Goal: Transaction & Acquisition: Book appointment/travel/reservation

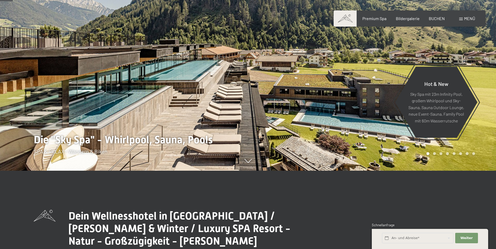
scroll to position [235, 0]
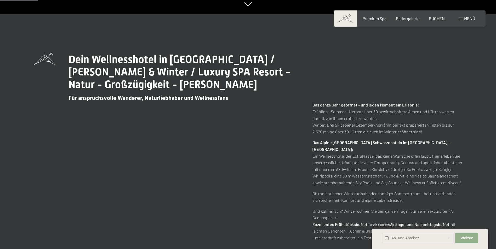
click at [462, 235] on button "Weiter Adressfelder ausblenden" at bounding box center [466, 238] width 22 height 11
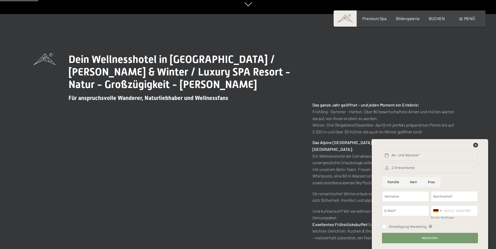
click at [403, 166] on div at bounding box center [430, 168] width 96 height 11
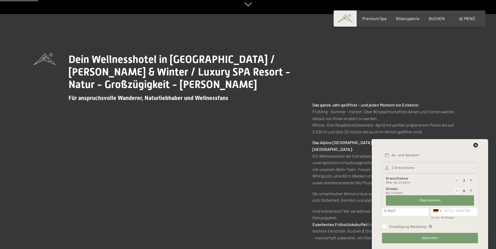
click at [457, 180] on icon at bounding box center [456, 180] width 3 height 3
type input "1"
click at [432, 200] on span "Übernehmen" at bounding box center [429, 200] width 21 height 5
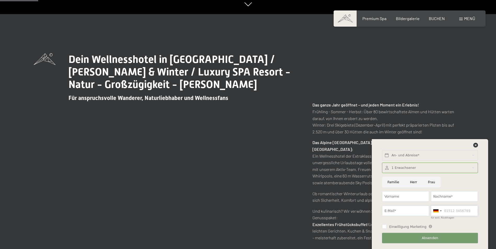
click at [448, 212] on input "für evtl. Rückfragen" at bounding box center [454, 211] width 47 height 11
click at [475, 146] on icon at bounding box center [475, 145] width 5 height 5
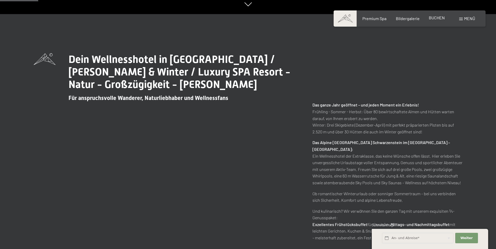
click at [431, 18] on span "BUCHEN" at bounding box center [437, 17] width 16 height 5
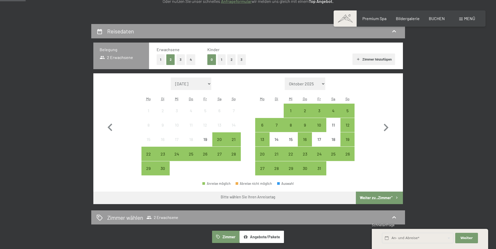
scroll to position [105, 0]
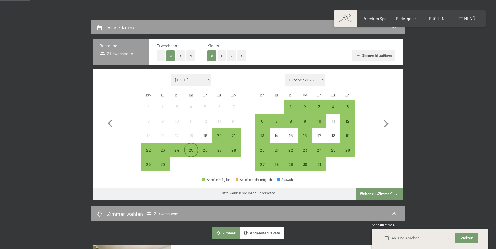
click at [186, 149] on div "25" at bounding box center [191, 154] width 13 height 13
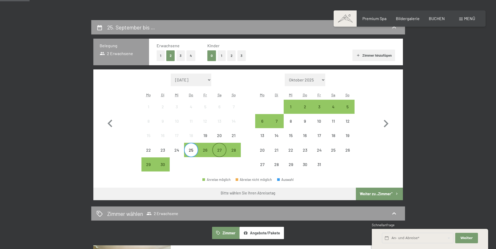
click at [217, 151] on div "27" at bounding box center [219, 154] width 13 height 13
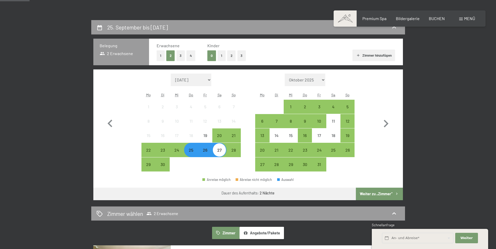
click at [377, 193] on button "Weiter zu „Zimmer“" at bounding box center [379, 194] width 47 height 13
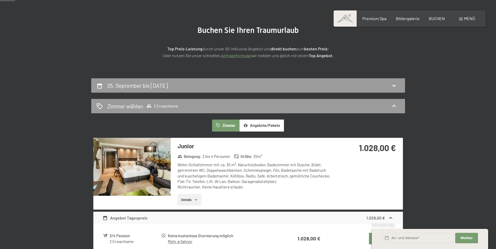
scroll to position [0, 0]
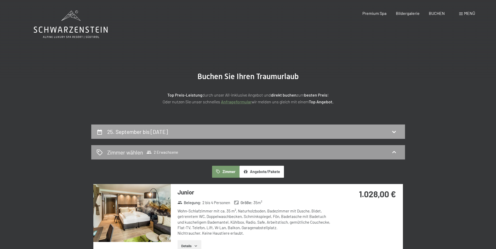
click at [232, 134] on div "25. September bis 27. September 2025" at bounding box center [247, 132] width 303 height 8
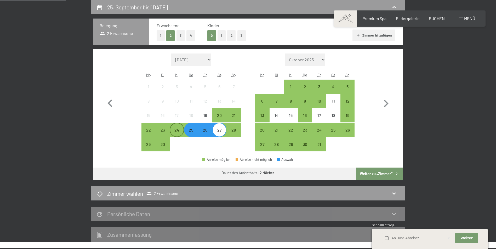
click at [177, 131] on div "24" at bounding box center [176, 134] width 13 height 13
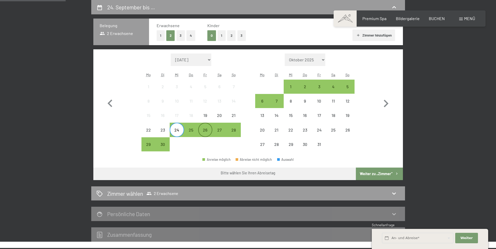
click at [206, 132] on div "26" at bounding box center [205, 134] width 13 height 13
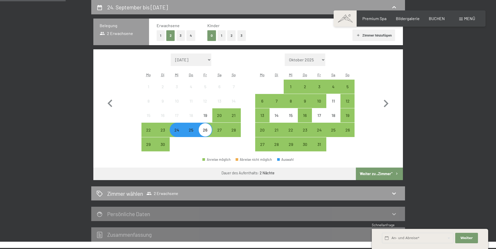
click at [376, 171] on button "Weiter zu „Zimmer“" at bounding box center [379, 174] width 47 height 13
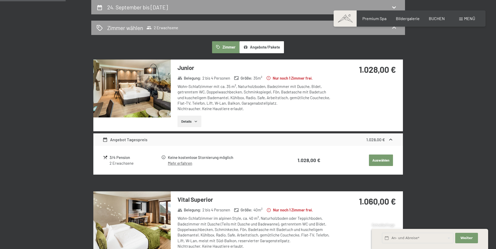
click at [130, 88] on img at bounding box center [131, 89] width 77 height 58
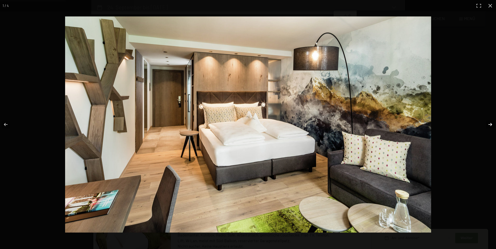
click at [489, 123] on button "button" at bounding box center [486, 125] width 18 height 26
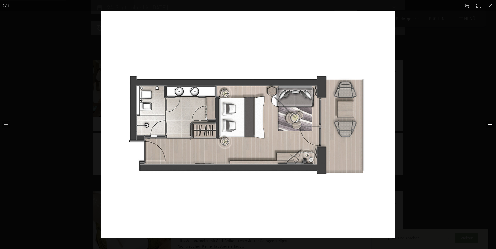
click at [489, 123] on button "button" at bounding box center [486, 125] width 18 height 26
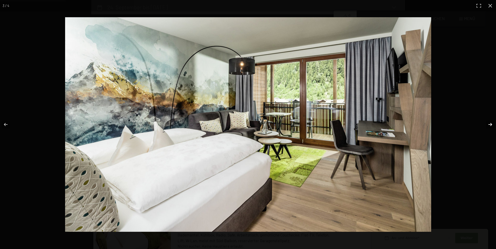
click at [489, 123] on button "button" at bounding box center [486, 125] width 18 height 26
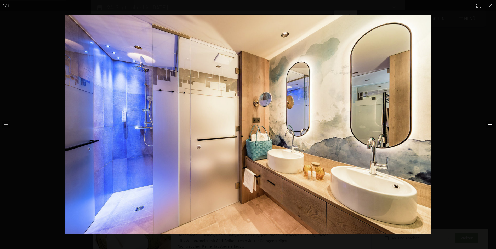
click at [489, 123] on button "button" at bounding box center [486, 125] width 18 height 26
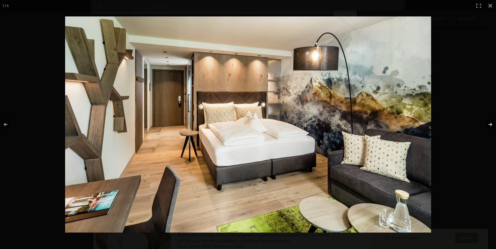
click at [489, 123] on button "button" at bounding box center [486, 125] width 18 height 26
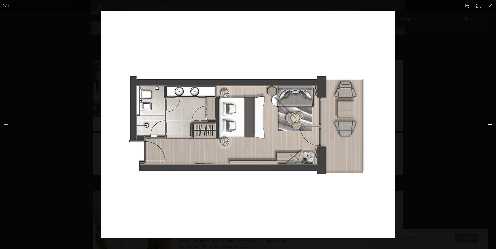
click at [489, 123] on button "button" at bounding box center [486, 125] width 18 height 26
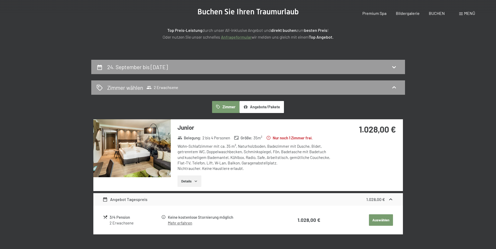
scroll to position [0, 0]
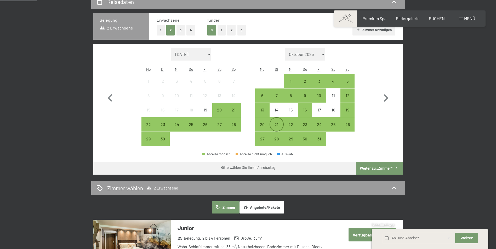
scroll to position [131, 0]
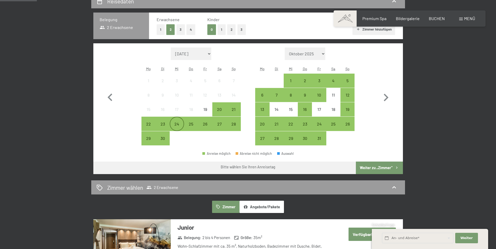
click at [176, 124] on div "24" at bounding box center [176, 128] width 13 height 13
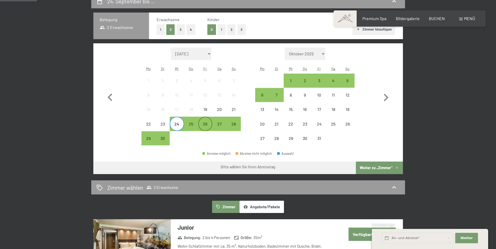
click at [204, 124] on div "26" at bounding box center [205, 128] width 13 height 13
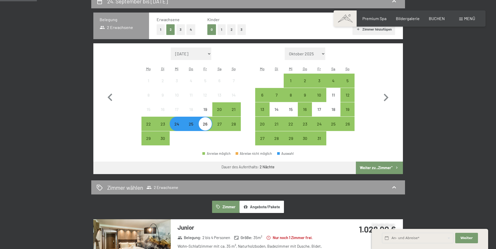
click at [375, 167] on button "Weiter zu „Zimmer“" at bounding box center [379, 168] width 47 height 13
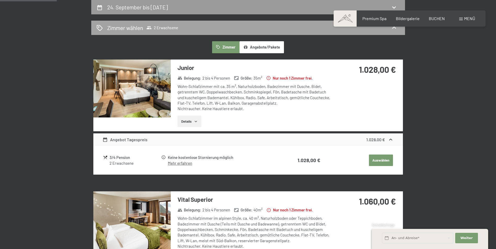
click at [144, 28] on span "Zimmer wählen 2 Erwachsene" at bounding box center [142, 28] width 71 height 8
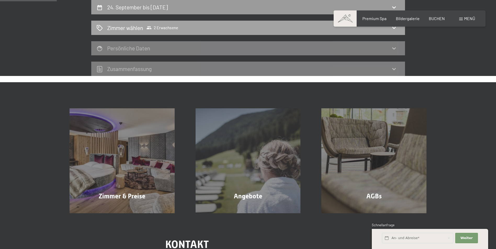
click at [148, 24] on div "Zimmer wählen 2 Erwachsene" at bounding box center [248, 28] width 314 height 14
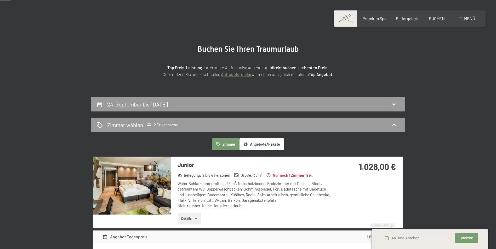
scroll to position [20, 0]
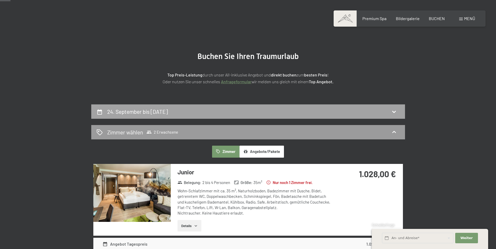
click at [241, 105] on div "24. September bis 26. September 2025" at bounding box center [248, 112] width 314 height 14
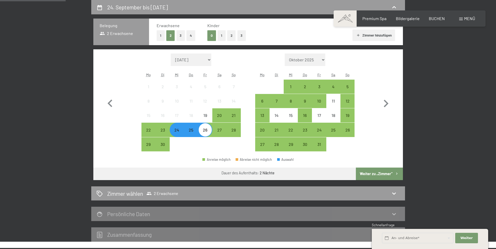
click at [161, 33] on button "1" at bounding box center [161, 35] width 8 height 11
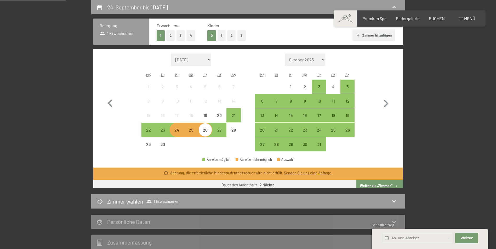
click at [379, 172] on div "Achtung, die erforderliche Mindestaufenthaltsdauer wird nicht erfüllt. Senden S…" at bounding box center [247, 174] width 309 height 12
click at [376, 185] on button "Weiter zu „Zimmer“" at bounding box center [379, 186] width 47 height 13
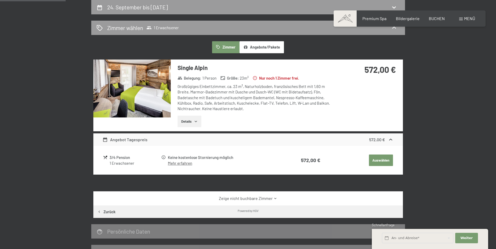
click at [376, 160] on button "Auswählen" at bounding box center [381, 160] width 24 height 11
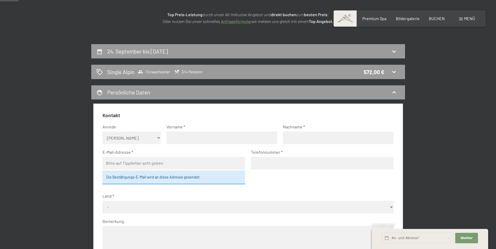
scroll to position [0, 0]
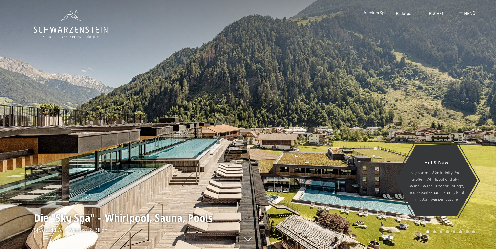
click at [375, 12] on span "Premium Spa" at bounding box center [374, 12] width 24 height 5
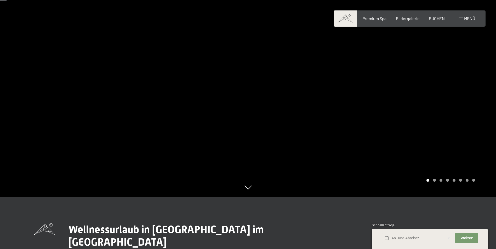
scroll to position [52, 0]
drag, startPoint x: 447, startPoint y: 125, endPoint x: 293, endPoint y: 118, distance: 154.6
click at [297, 118] on div at bounding box center [372, 72] width 248 height 249
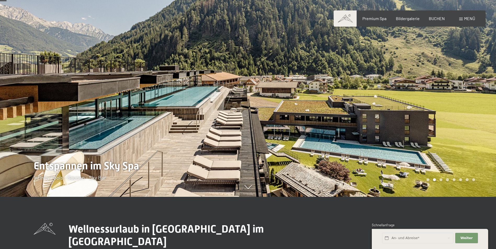
click at [383, 127] on div at bounding box center [372, 72] width 248 height 249
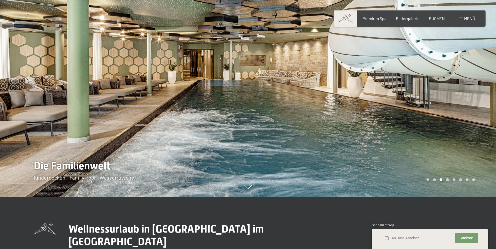
click at [360, 122] on div at bounding box center [372, 72] width 248 height 249
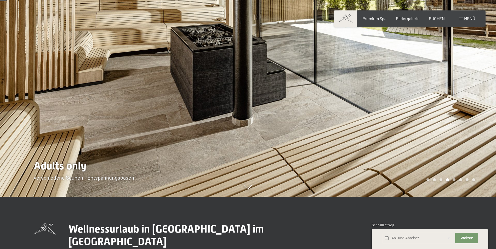
click at [360, 122] on div at bounding box center [372, 72] width 248 height 249
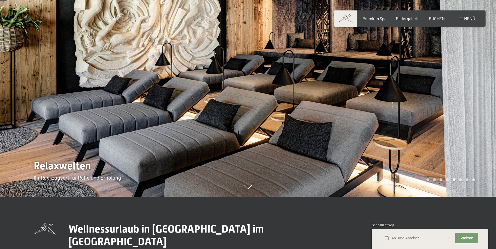
click at [360, 122] on div at bounding box center [372, 72] width 248 height 249
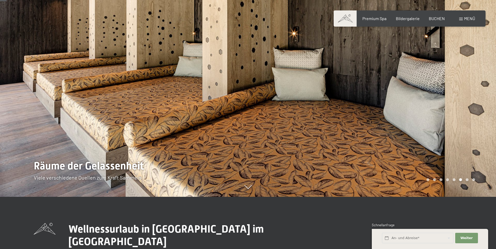
click at [360, 122] on div at bounding box center [372, 72] width 248 height 249
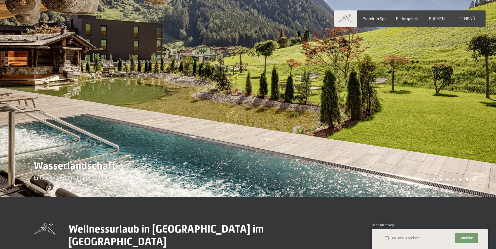
click at [360, 122] on div at bounding box center [372, 72] width 248 height 249
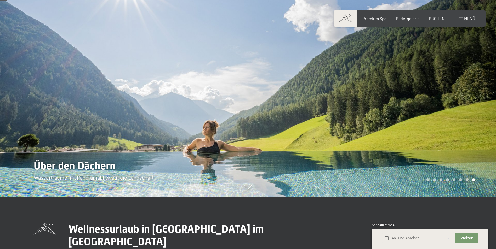
click at [360, 122] on div at bounding box center [372, 72] width 248 height 249
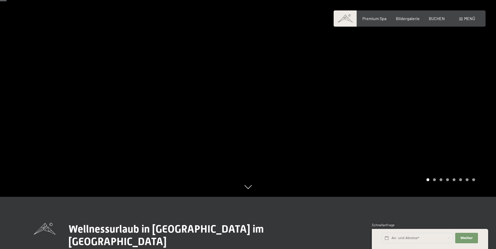
click at [360, 122] on div at bounding box center [372, 72] width 248 height 249
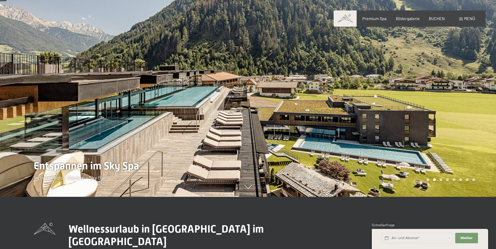
click at [96, 114] on div at bounding box center [124, 72] width 248 height 249
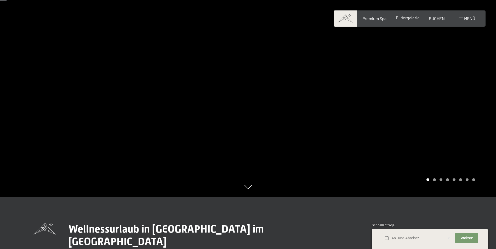
click at [402, 21] on div "Bildergalerie" at bounding box center [408, 18] width 24 height 6
click at [405, 17] on span "Bildergalerie" at bounding box center [408, 17] width 24 height 5
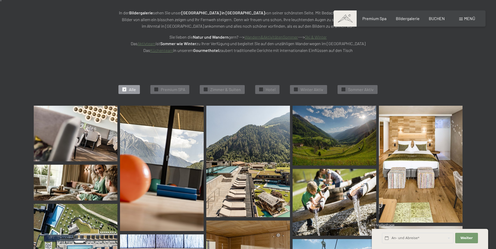
scroll to position [131, 0]
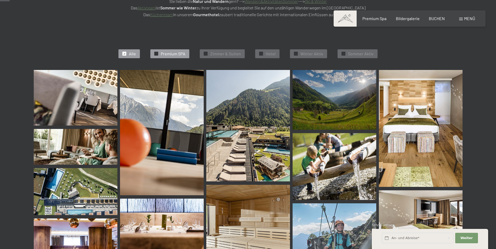
click at [172, 53] on span "Premium SPA" at bounding box center [173, 54] width 25 height 6
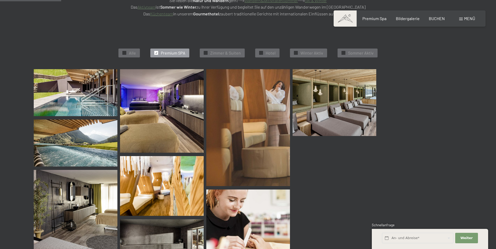
scroll to position [132, 0]
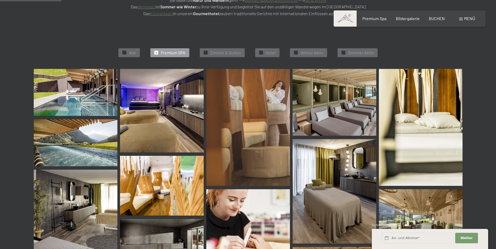
click at [70, 103] on img at bounding box center [76, 92] width 84 height 47
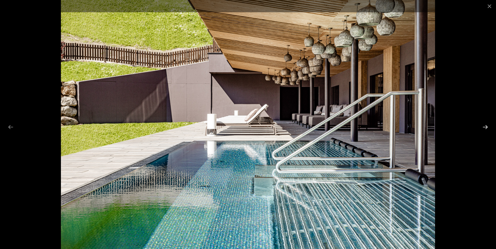
click at [485, 126] on button "Next slide" at bounding box center [485, 127] width 11 height 10
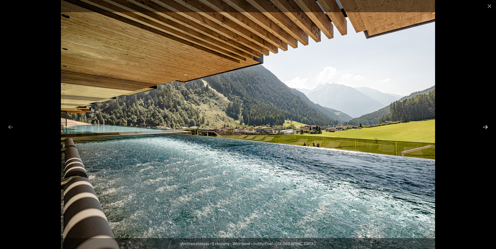
click at [485, 126] on button "Next slide" at bounding box center [485, 127] width 11 height 10
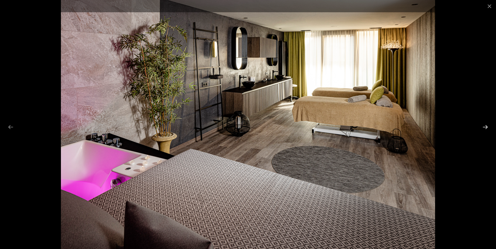
click at [485, 126] on button "Next slide" at bounding box center [485, 127] width 11 height 10
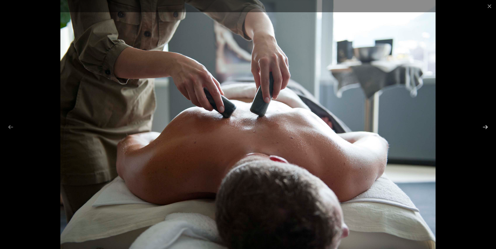
click at [485, 126] on button "Next slide" at bounding box center [485, 127] width 11 height 10
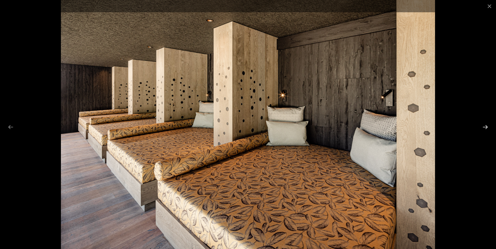
click at [485, 126] on button "Next slide" at bounding box center [485, 127] width 11 height 10
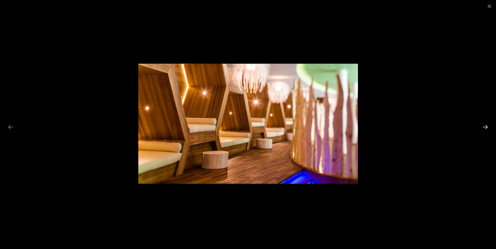
click at [485, 126] on button "Next slide" at bounding box center [485, 127] width 11 height 10
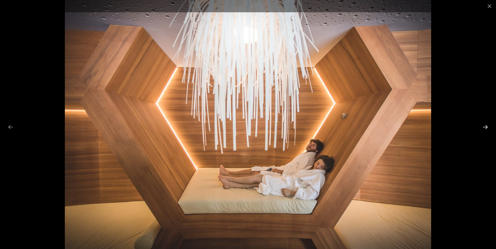
click at [485, 126] on button "Next slide" at bounding box center [485, 127] width 11 height 10
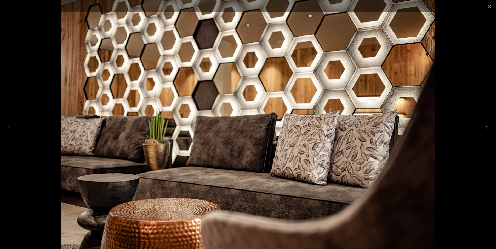
click at [485, 126] on button "Next slide" at bounding box center [485, 127] width 11 height 10
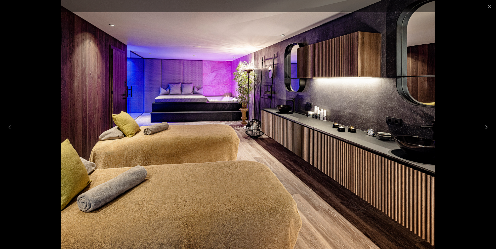
click at [485, 126] on button "Next slide" at bounding box center [485, 127] width 11 height 10
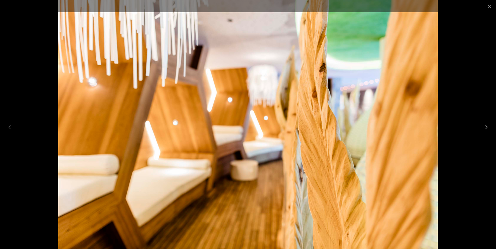
click at [485, 126] on button "Next slide" at bounding box center [485, 127] width 11 height 10
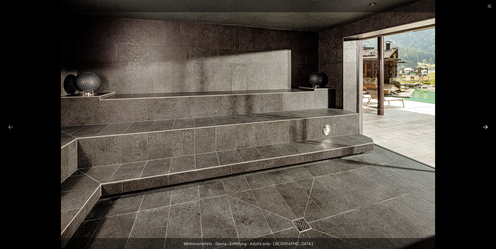
click at [485, 126] on button "Next slide" at bounding box center [485, 127] width 11 height 10
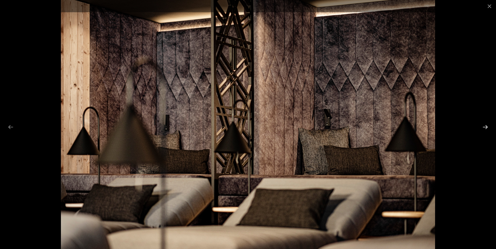
click at [485, 126] on button "Next slide" at bounding box center [485, 127] width 11 height 10
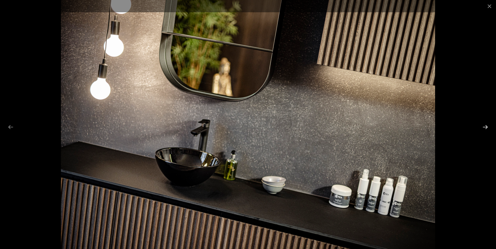
click at [485, 126] on button "Next slide" at bounding box center [485, 127] width 11 height 10
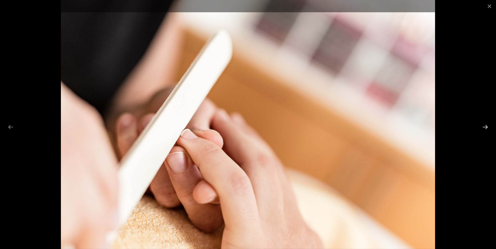
click at [485, 126] on button "Next slide" at bounding box center [485, 127] width 11 height 10
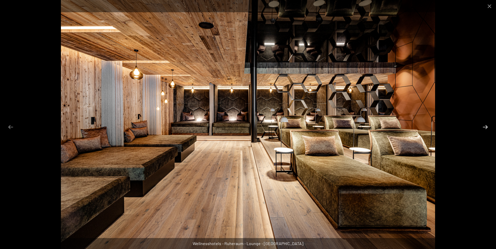
click at [485, 126] on button "Next slide" at bounding box center [485, 127] width 11 height 10
